Goal: Task Accomplishment & Management: Use online tool/utility

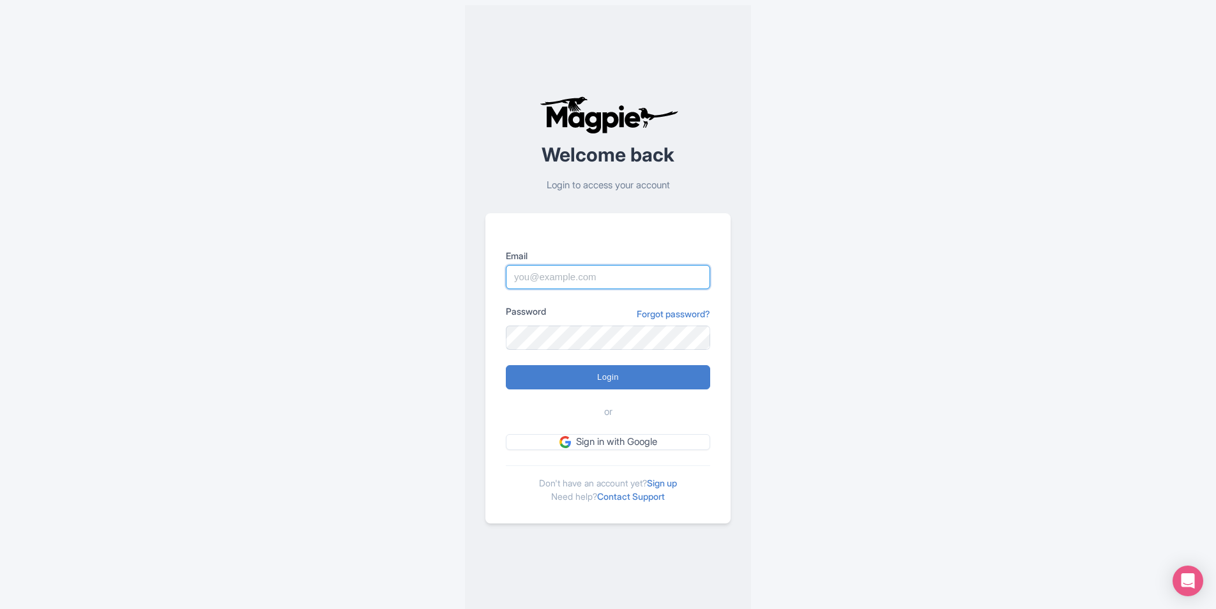
type input "lauren.shannon@arigatojapan.co.jp"
click at [479, 441] on div "Welcome back Login to access your account Email lauren.shannon@arigatojapan.co.…" at bounding box center [608, 309] width 286 height 609
click at [563, 375] on input "Login" at bounding box center [608, 377] width 204 height 24
type input "Logging in..."
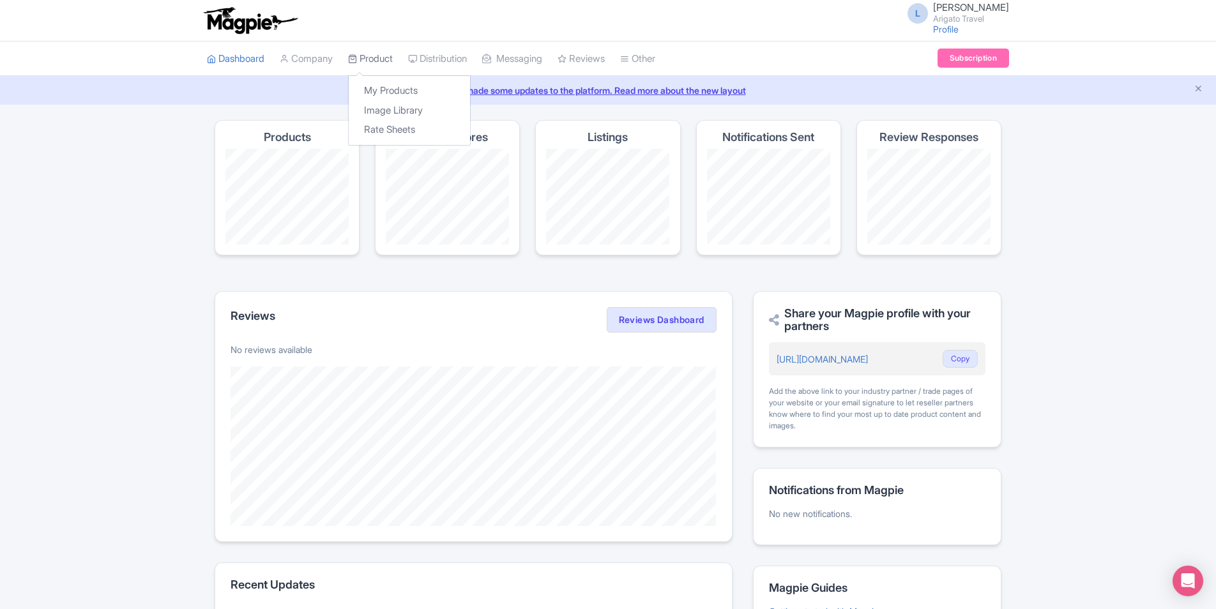
click at [388, 56] on link "Product" at bounding box center [370, 59] width 45 height 35
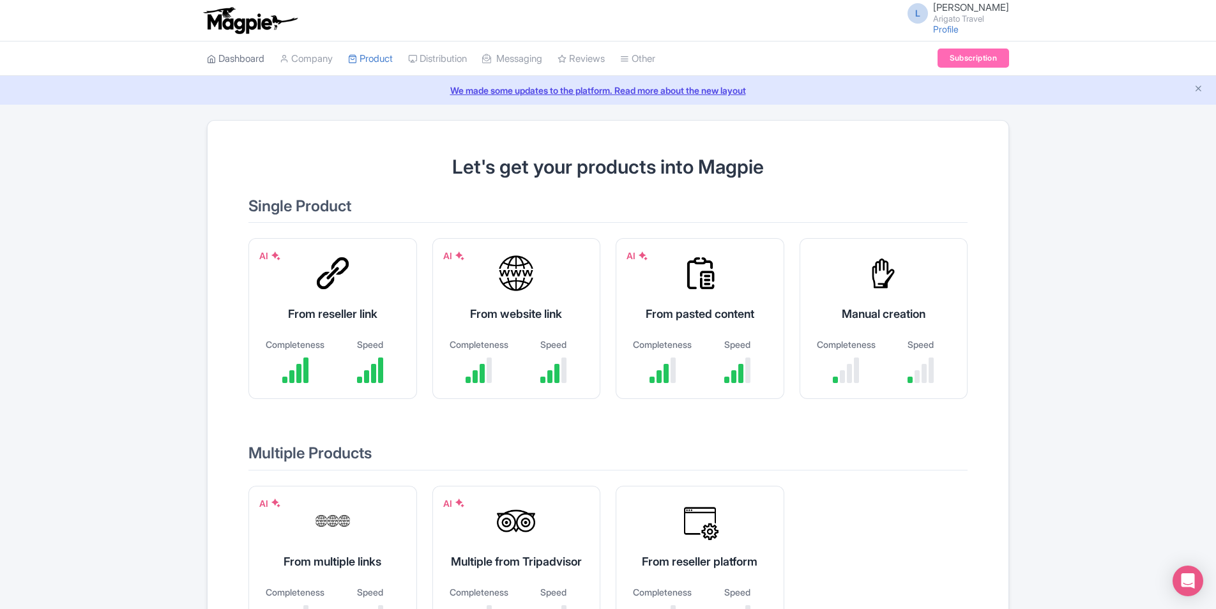
click at [245, 58] on link "Dashboard" at bounding box center [235, 59] width 57 height 35
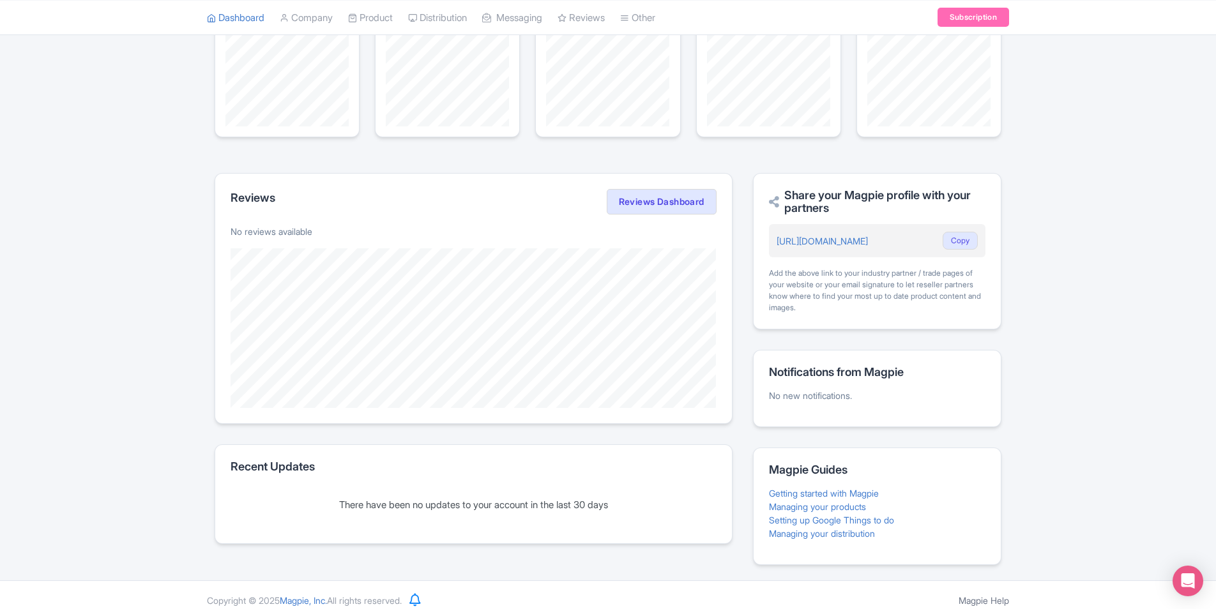
scroll to position [129, 0]
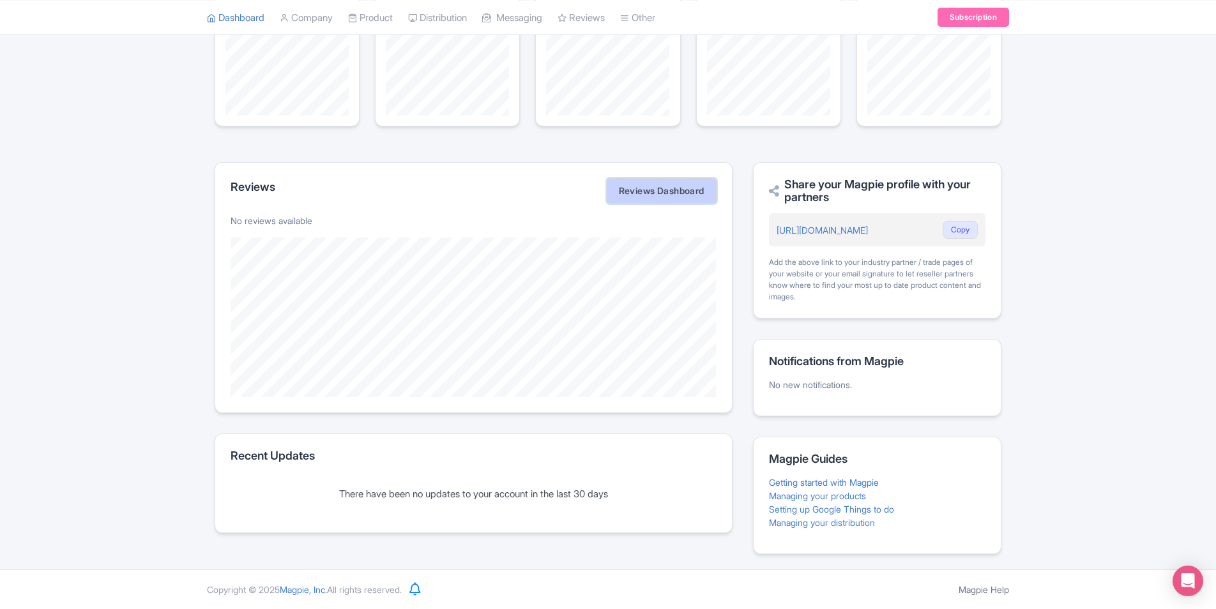
click at [680, 195] on link "Reviews Dashboard" at bounding box center [662, 191] width 110 height 26
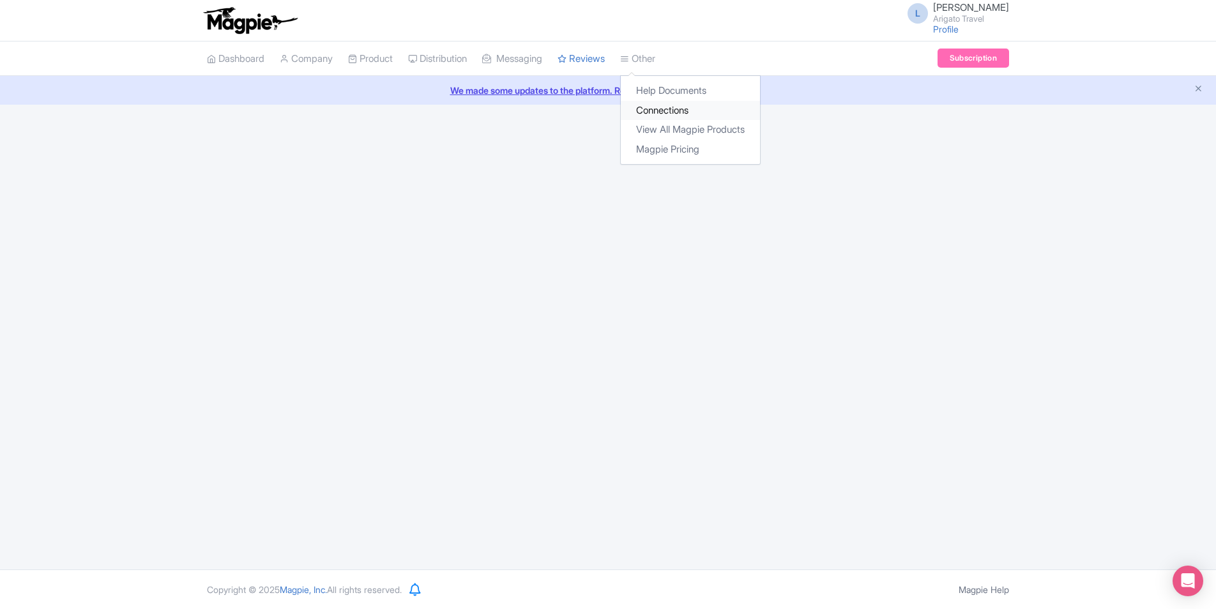
click at [686, 102] on link "Connections" at bounding box center [690, 111] width 139 height 20
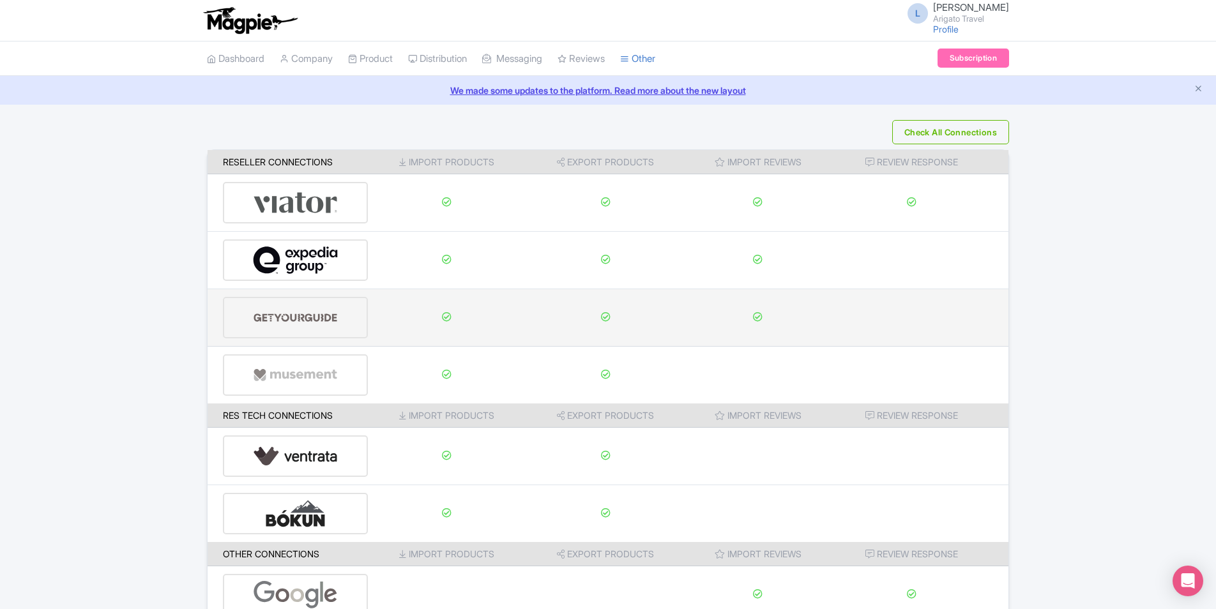
click at [275, 324] on img at bounding box center [296, 317] width 86 height 39
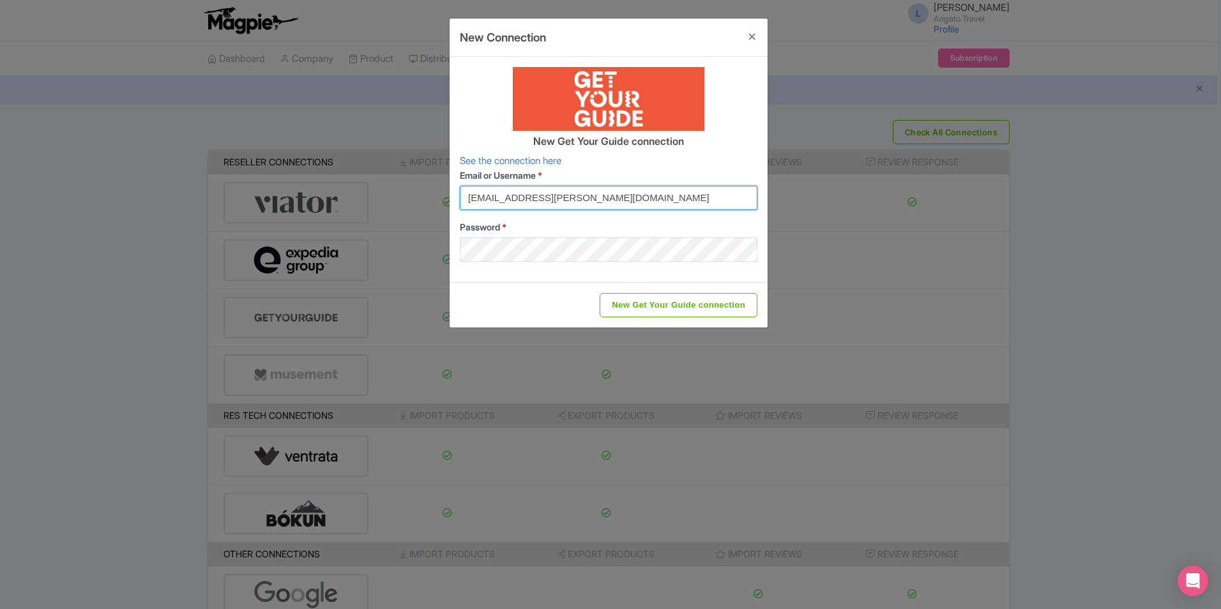
drag, startPoint x: 644, startPoint y: 199, endPoint x: 204, endPoint y: 161, distance: 441.0
click at [204, 161] on div "New Connection New Get Your Guide connection See the connection here Email or U…" at bounding box center [610, 304] width 1221 height 609
type input "[EMAIL_ADDRESS][DOMAIN_NAME]"
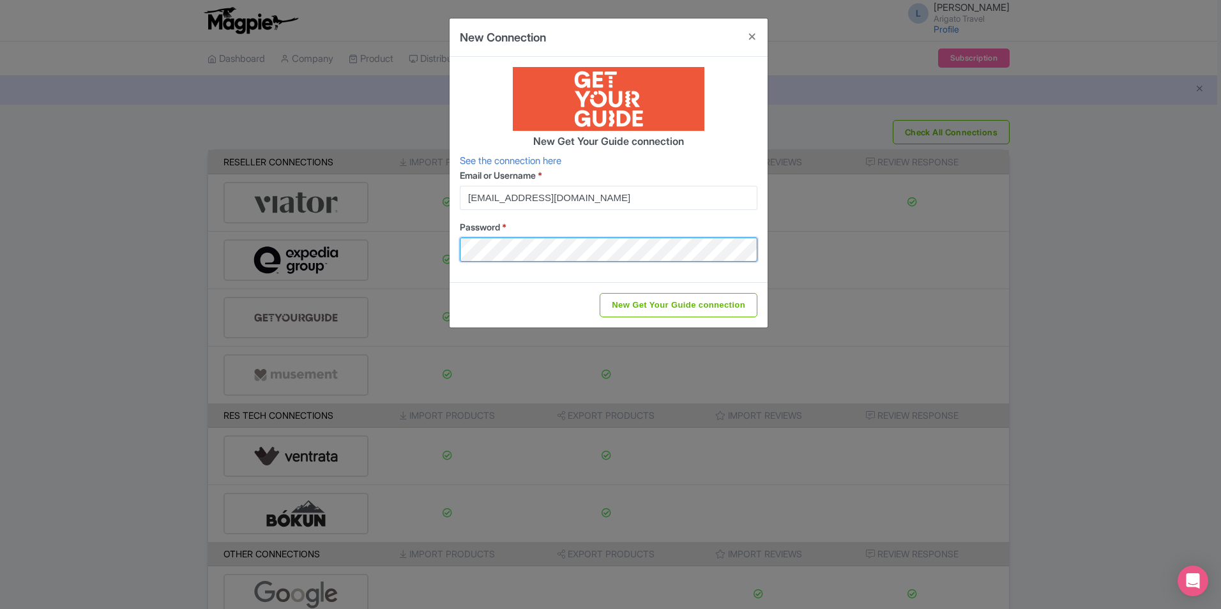
click at [600, 293] on input "New Get Your Guide connection" at bounding box center [679, 305] width 158 height 24
type input "Saving..."
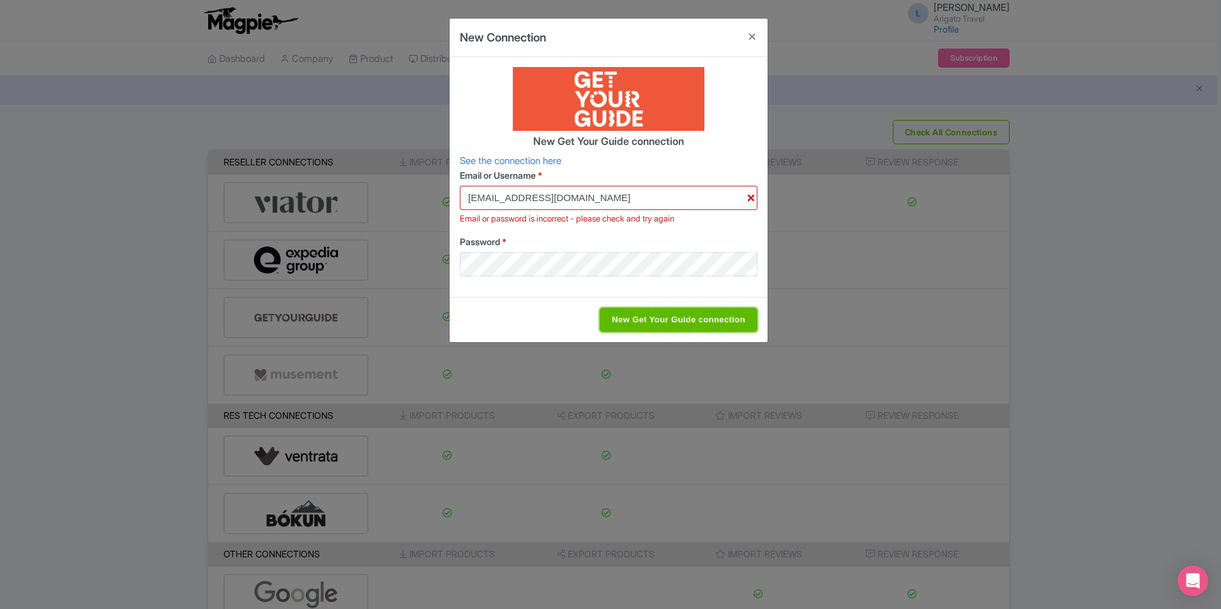
click at [706, 315] on input "New Get Your Guide connection" at bounding box center [679, 320] width 158 height 24
type input "Saving..."
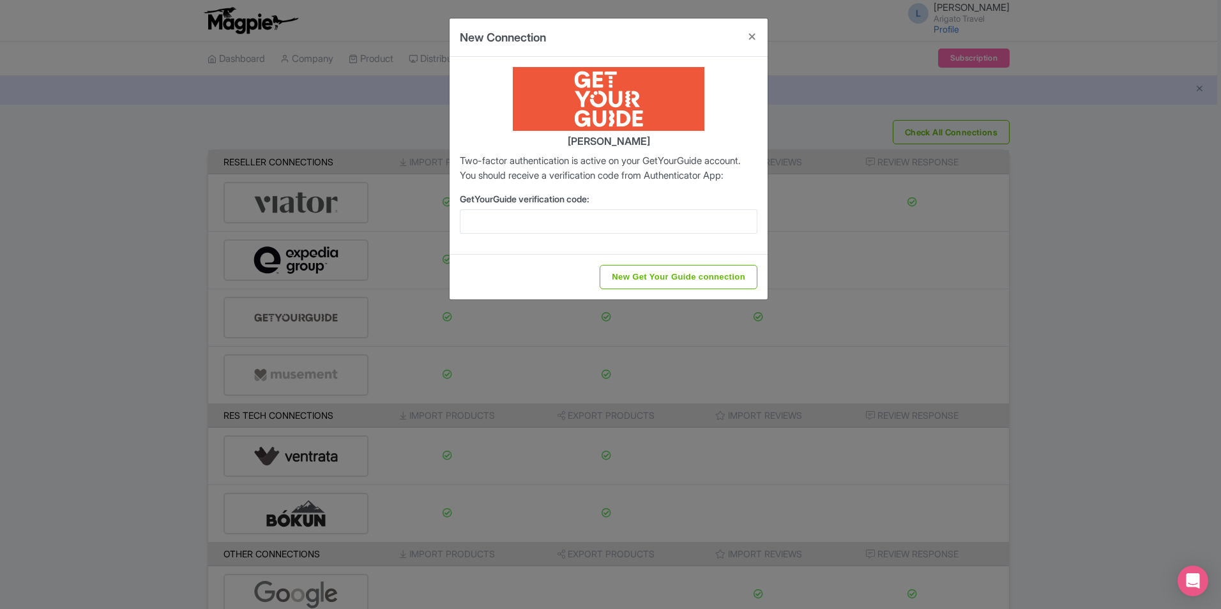
click at [499, 183] on p "Two-factor authentication is active on your GetYourGuide account. You should re…" at bounding box center [609, 168] width 298 height 29
drag, startPoint x: 499, startPoint y: 192, endPoint x: 639, endPoint y: 181, distance: 141.0
click at [639, 181] on p "Two-factor authentication is active on your GetYourGuide account. You should re…" at bounding box center [609, 168] width 298 height 29
click at [757, 33] on button "Close" at bounding box center [752, 37] width 31 height 36
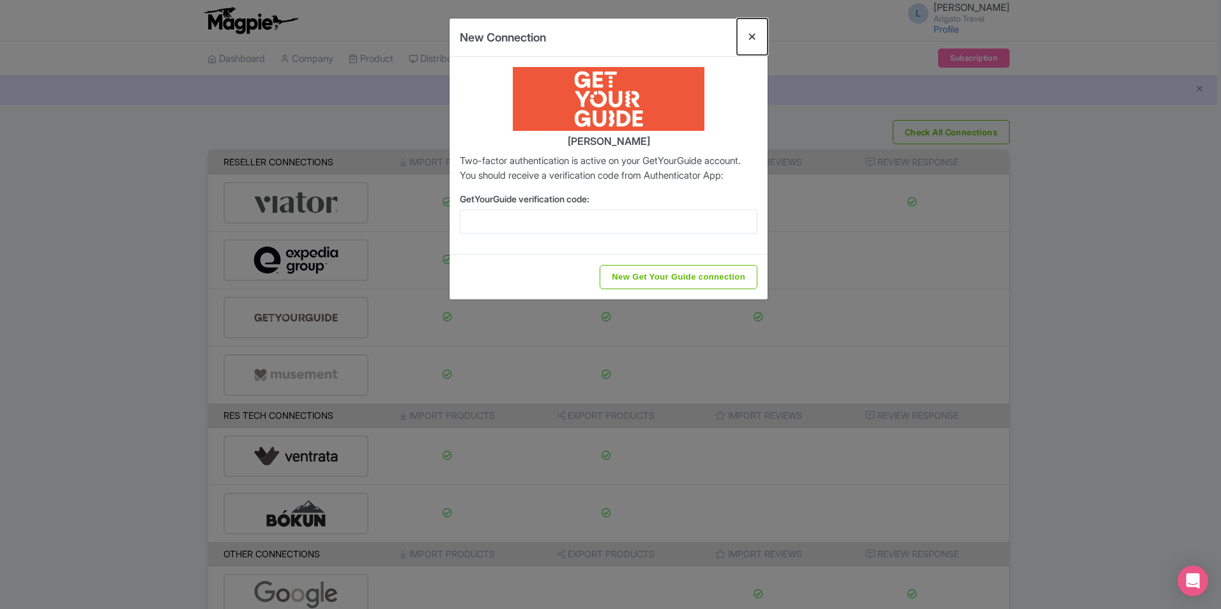
click at [757, 33] on button "Close" at bounding box center [752, 37] width 31 height 36
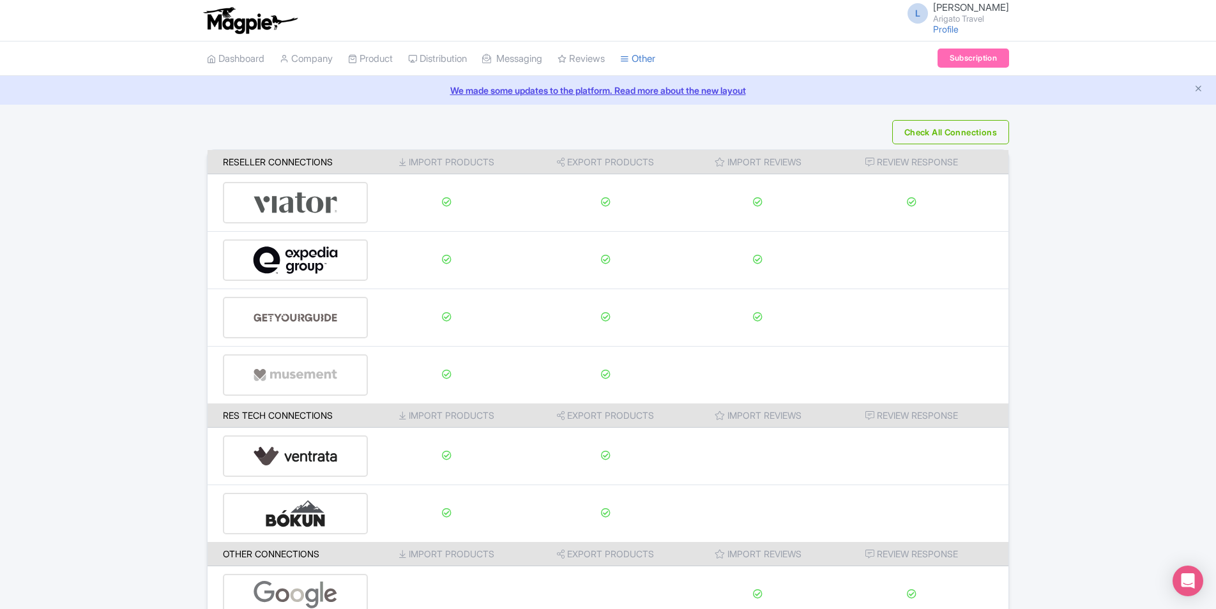
click at [135, 473] on div "Check All Connections Reseller Connections Import Products Export Products Impo…" at bounding box center [608, 372] width 1216 height 504
